Goal: Task Accomplishment & Management: Use online tool/utility

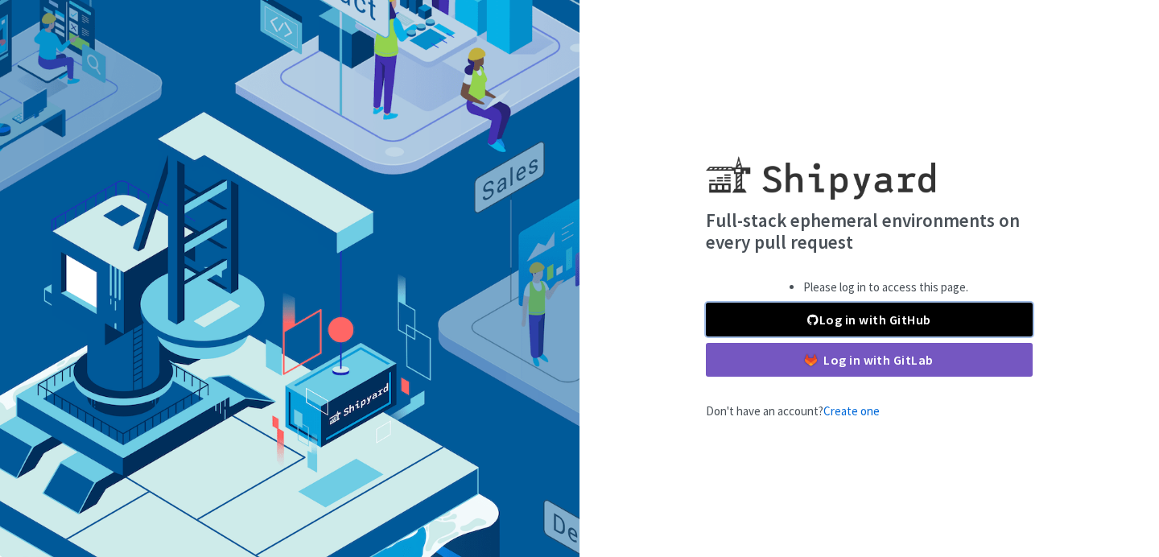
click at [877, 321] on link "Log in with GitHub" at bounding box center [869, 320] width 327 height 34
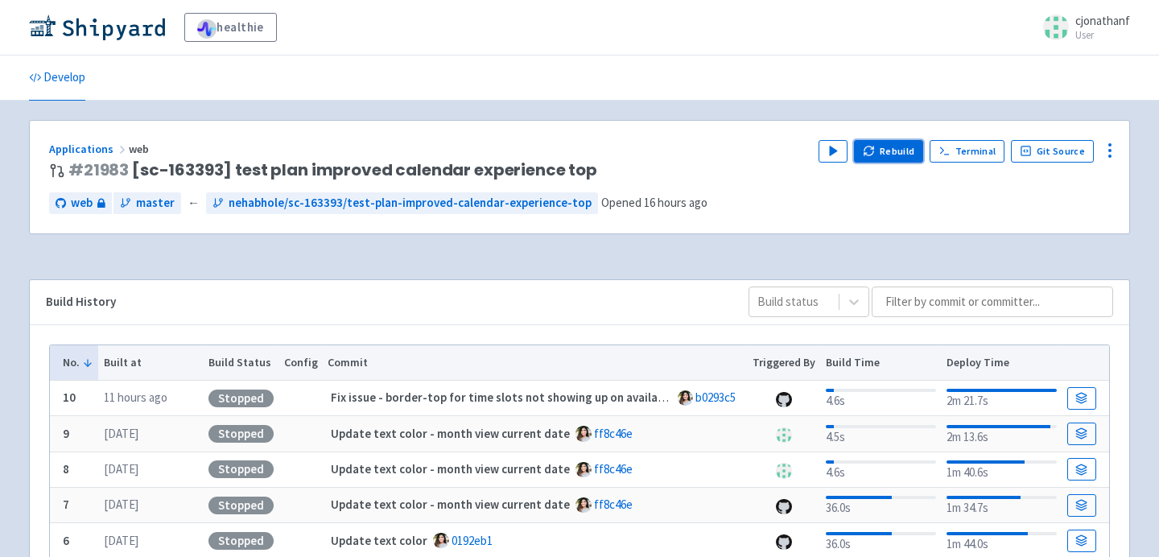
click at [892, 157] on button "Rebuild" at bounding box center [888, 151] width 69 height 23
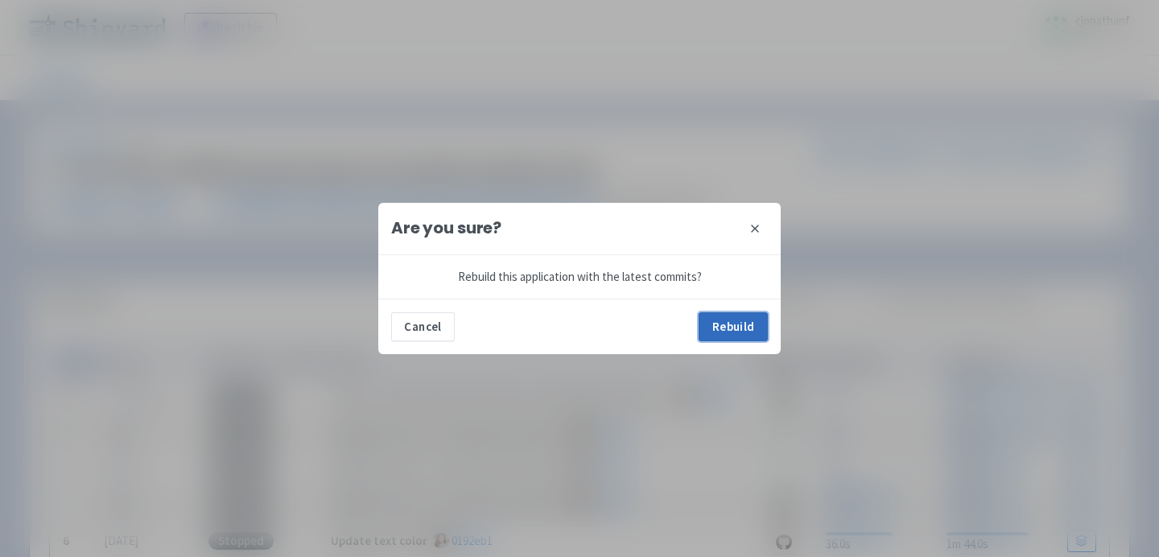
click at [739, 321] on button "Rebuild" at bounding box center [732, 326] width 69 height 29
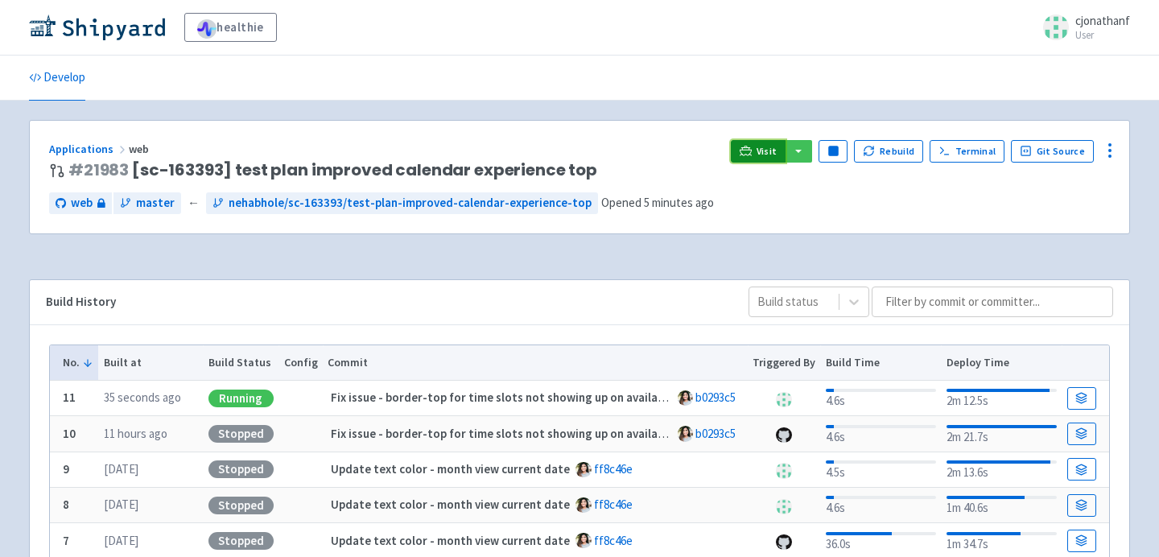
click at [751, 146] on icon at bounding box center [745, 151] width 12 height 12
